Goal: Task Accomplishment & Management: Use online tool/utility

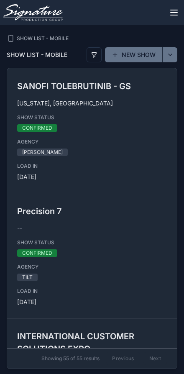
click at [177, 10] on icon "scrollable content" at bounding box center [174, 13] width 10 height 10
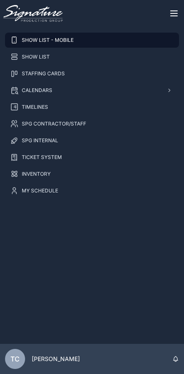
click at [48, 171] on span "INVENTORY" at bounding box center [36, 174] width 29 height 7
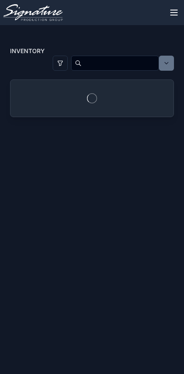
click at [118, 62] on input "scrollable content" at bounding box center [120, 62] width 77 height 13
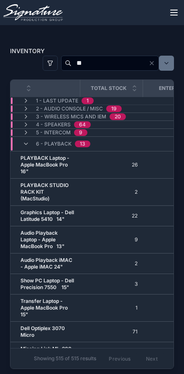
type input "*"
type input "*********"
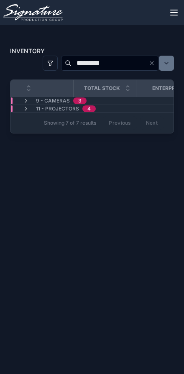
click at [26, 108] on icon "scrollable content" at bounding box center [26, 108] width 7 height 7
